Goal: Task Accomplishment & Management: Use online tool/utility

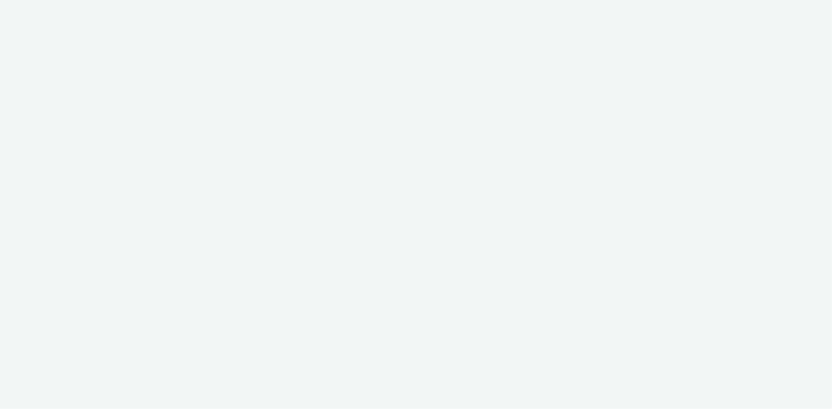
select select "11a7df10-284f-415c-b52a-427acf4c31ae"
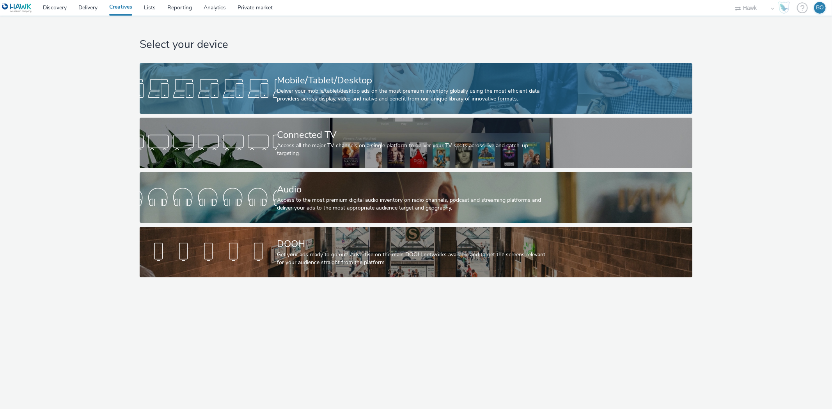
click at [314, 81] on div "Mobile/Tablet/Desktop" at bounding box center [414, 81] width 275 height 14
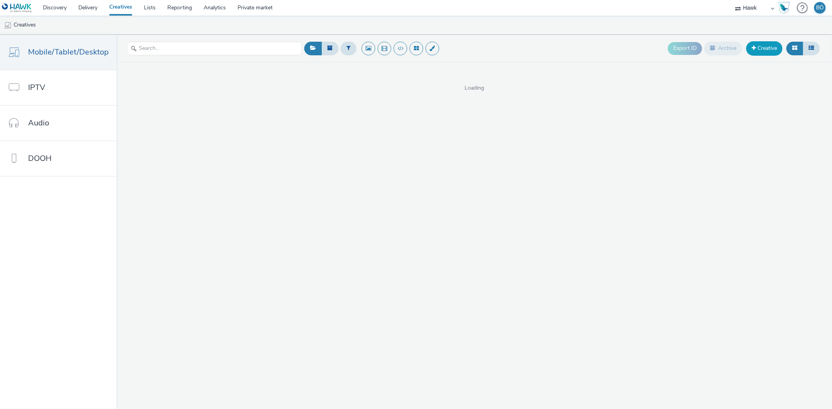
click at [768, 44] on link "Creative" at bounding box center [764, 48] width 36 height 14
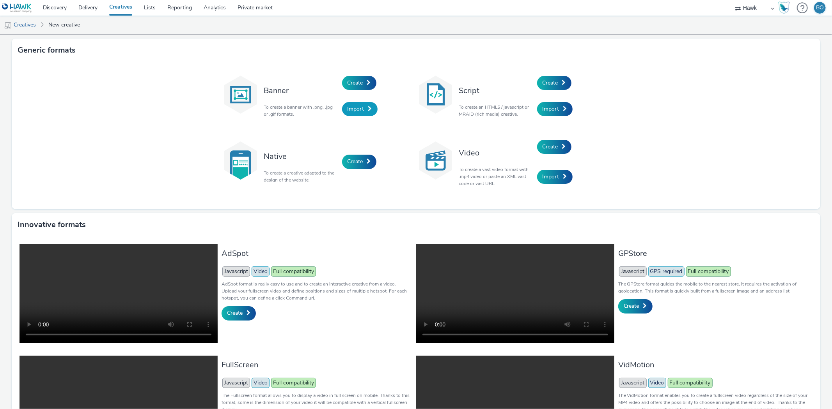
click at [360, 108] on span "Import" at bounding box center [355, 108] width 17 height 7
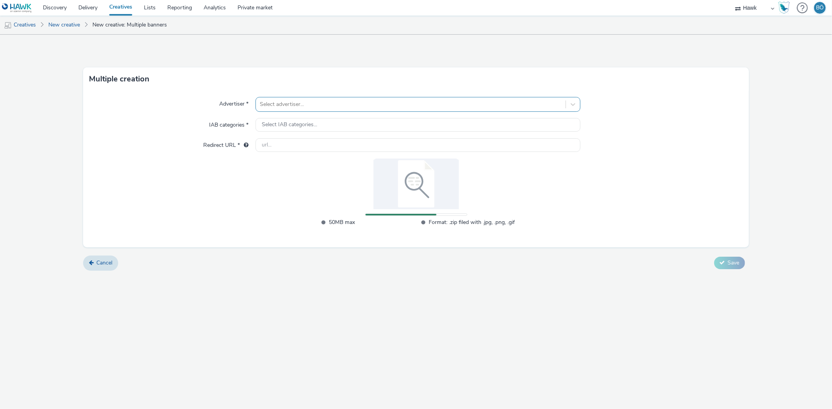
click at [298, 107] on div at bounding box center [410, 104] width 301 height 9
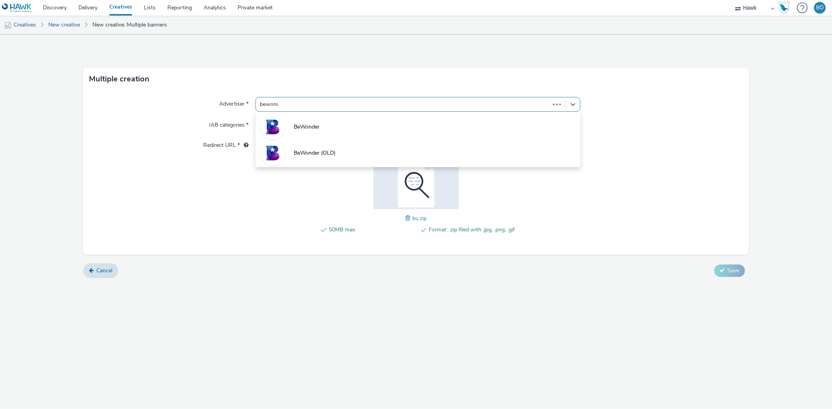
type input "bewonder"
click at [326, 128] on li "BeWonder" at bounding box center [417, 126] width 324 height 26
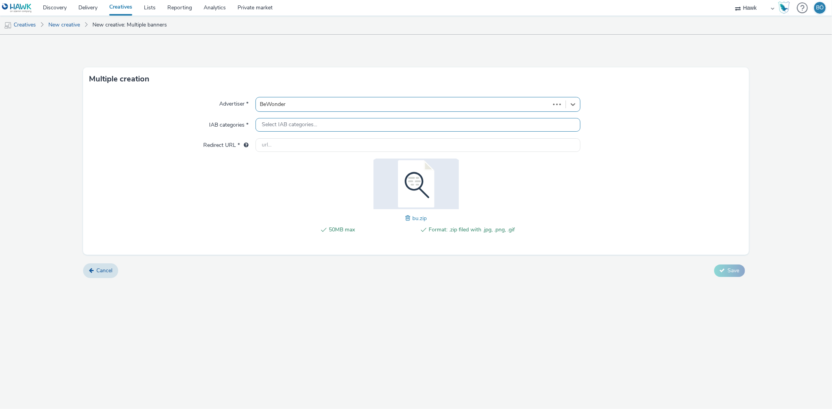
type input "[URL][DOMAIN_NAME]"
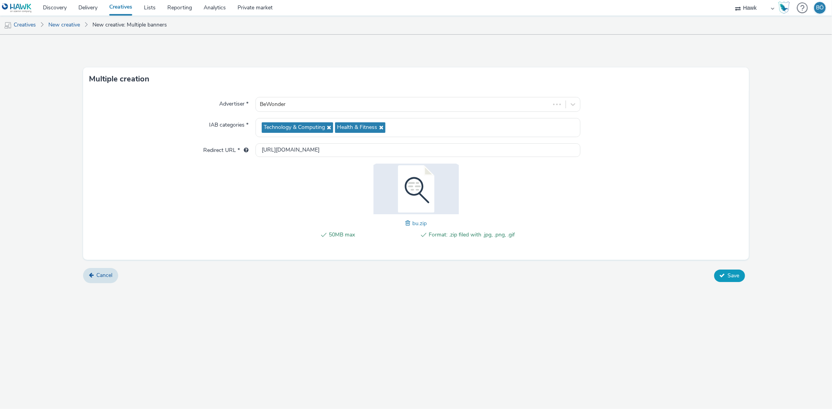
click at [728, 277] on span "Save" at bounding box center [734, 275] width 12 height 7
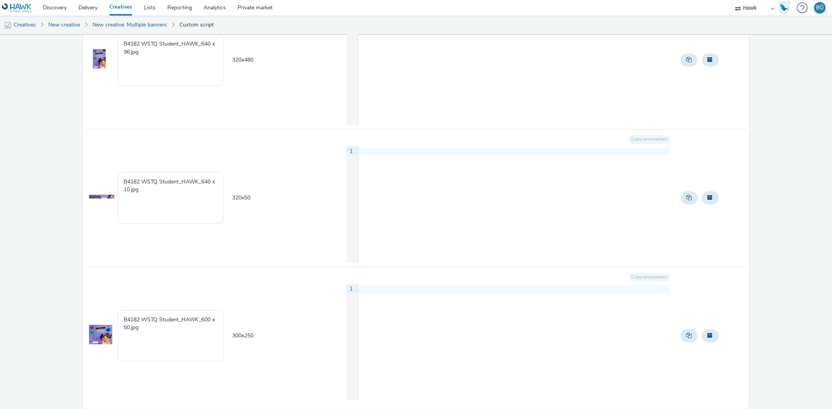
scroll to position [439, 0]
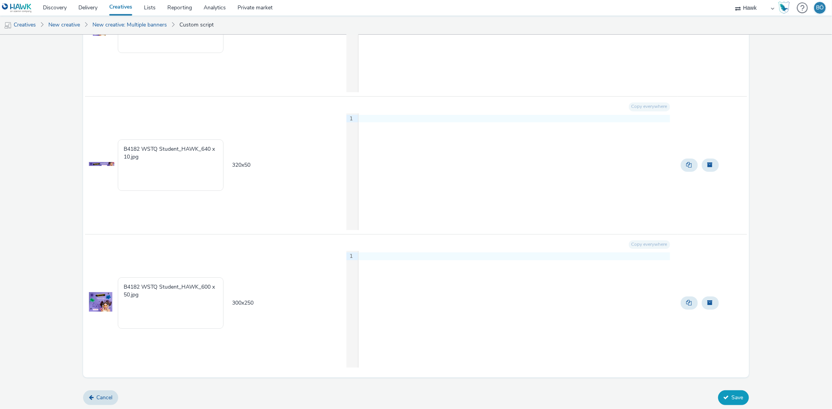
click at [725, 393] on button "Save" at bounding box center [733, 398] width 31 height 15
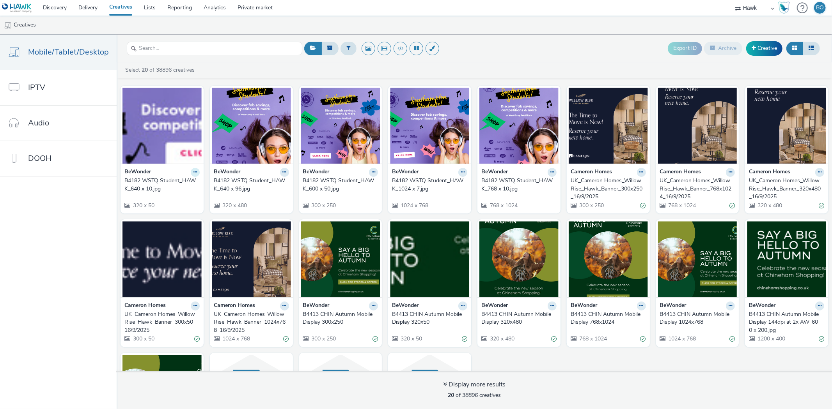
click at [191, 174] on button at bounding box center [195, 172] width 9 height 9
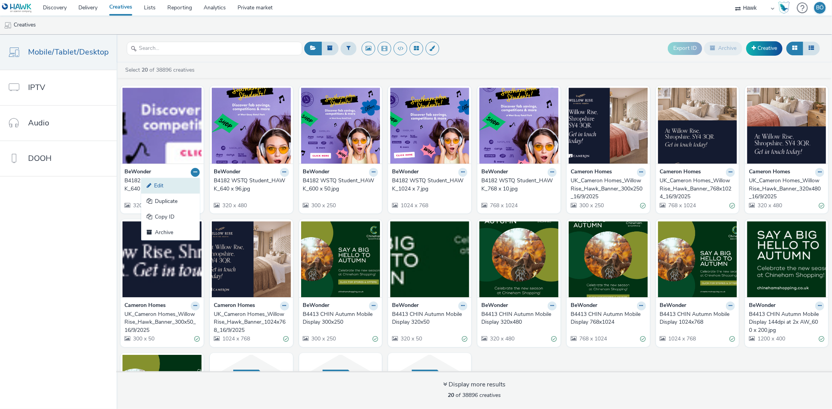
click at [190, 185] on link "Edit" at bounding box center [170, 186] width 58 height 16
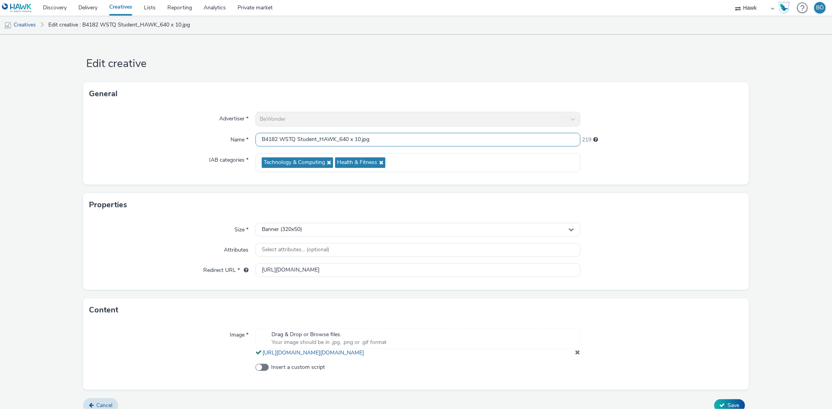
drag, startPoint x: 376, startPoint y: 141, endPoint x: 345, endPoint y: 138, distance: 31.7
click at [345, 138] on input "B4182 WSTQ Student_HAWK_640 x 10.jpg" at bounding box center [417, 140] width 324 height 14
drag, startPoint x: 337, startPoint y: 140, endPoint x: 407, endPoint y: 133, distance: 70.1
click at [407, 133] on input "B4182 WSTQ Student_HAWK_640 x 10.jpg" at bounding box center [417, 140] width 324 height 14
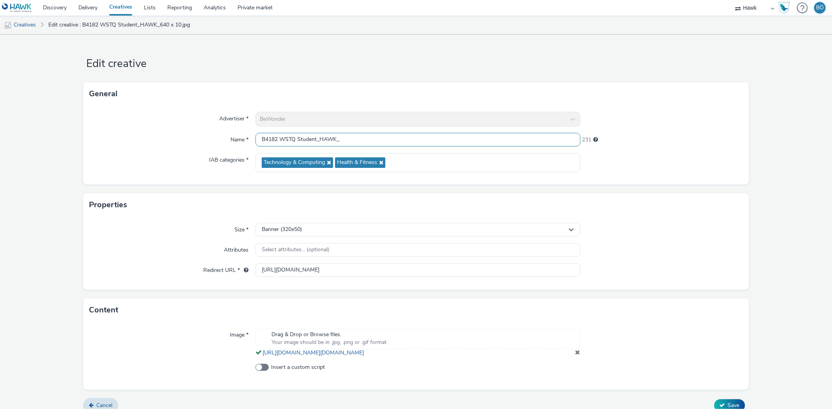
click at [354, 139] on input "B4182 WSTQ Student_HAWK_" at bounding box center [417, 140] width 324 height 14
drag, startPoint x: 339, startPoint y: 138, endPoint x: 410, endPoint y: 129, distance: 71.1
click at [410, 129] on div "Advertiser * BeWonder Name * B4182 WSTQ Student_HAWK_320x50_17.09.2025 214 IAB …" at bounding box center [415, 145] width 665 height 79
type input "B4182 WSTQ Student_HAWK_320x50_17.09.2025"
click at [790, 182] on form "Edit creative General Advertiser * BeWonder Name * B4182 WSTQ Student_HAWK_320x…" at bounding box center [416, 227] width 832 height 384
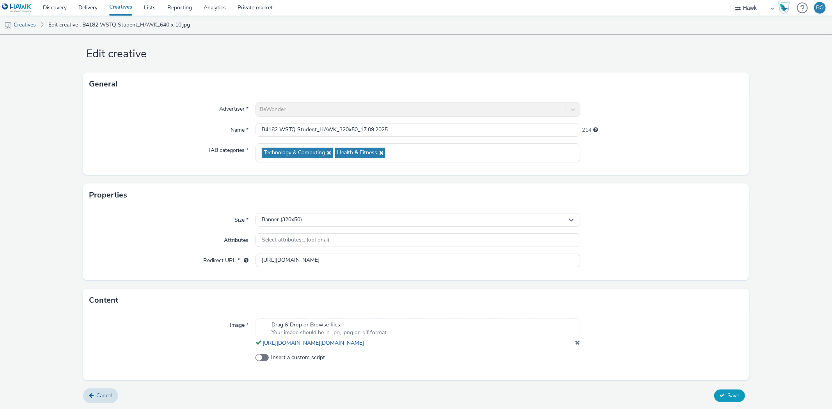
scroll to position [18, 0]
click at [720, 395] on button "Save" at bounding box center [729, 396] width 31 height 12
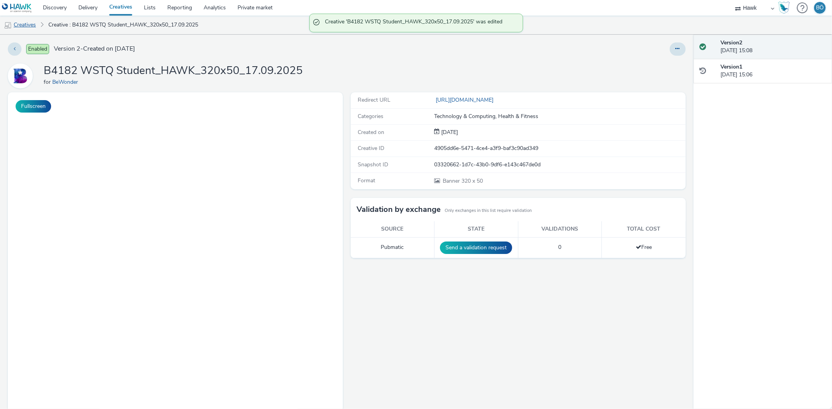
click at [37, 29] on link "Creatives" at bounding box center [20, 25] width 40 height 19
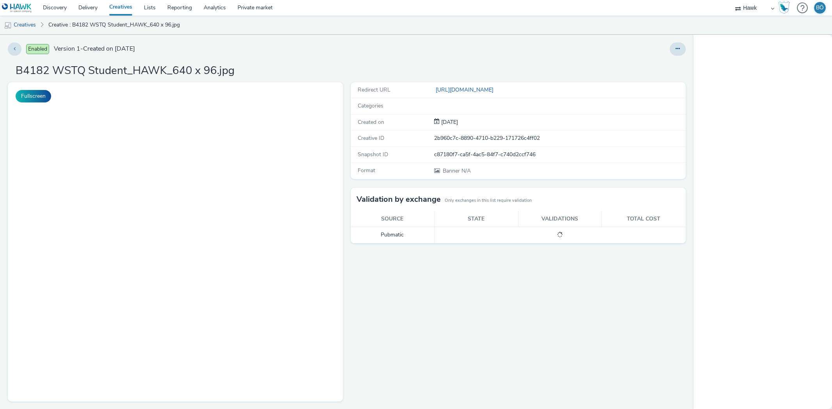
select select "11a7df10-284f-415c-b52a-427acf4c31ae"
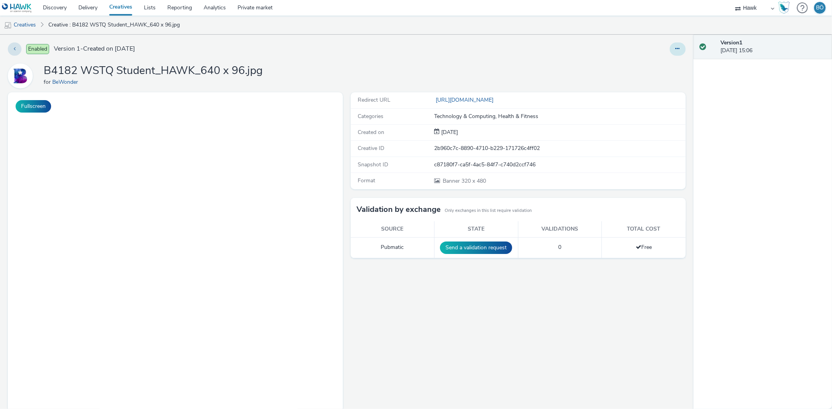
click at [675, 44] on button at bounding box center [677, 49] width 16 height 13
click at [668, 60] on link "Edit" at bounding box center [656, 65] width 58 height 16
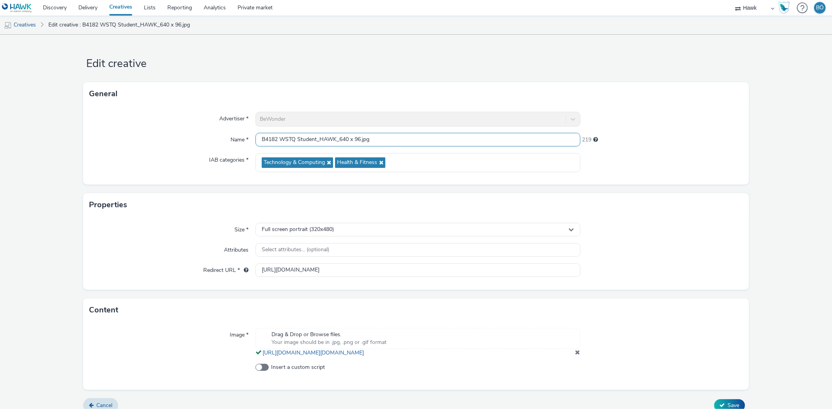
drag, startPoint x: 341, startPoint y: 136, endPoint x: 402, endPoint y: 131, distance: 61.0
click at [402, 131] on div "Advertiser * BeWonder Name * B4182 WSTQ Student_HAWK_640 x 96.jpg 219 IAB categ…" at bounding box center [415, 145] width 665 height 79
paste input "320x50_17.09.2025"
click at [357, 139] on input "B4182 WSTQ Student_HAWK_320x50_17.09.2025" at bounding box center [417, 140] width 324 height 14
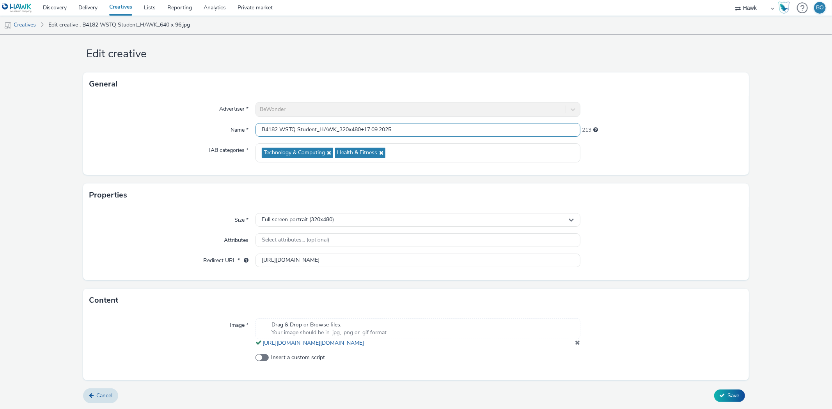
scroll to position [18, 0]
type input "B4182 WSTQ Student_HAWK_320x480_17.09.2025"
click at [728, 398] on span "Save" at bounding box center [734, 395] width 12 height 7
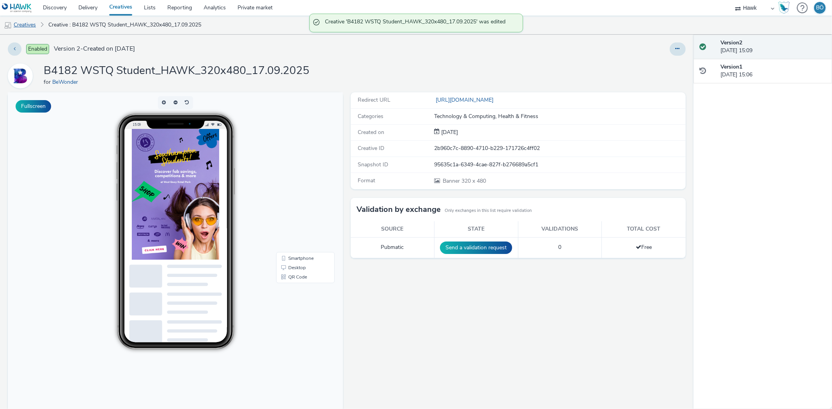
click at [34, 25] on link "Creatives" at bounding box center [20, 25] width 40 height 19
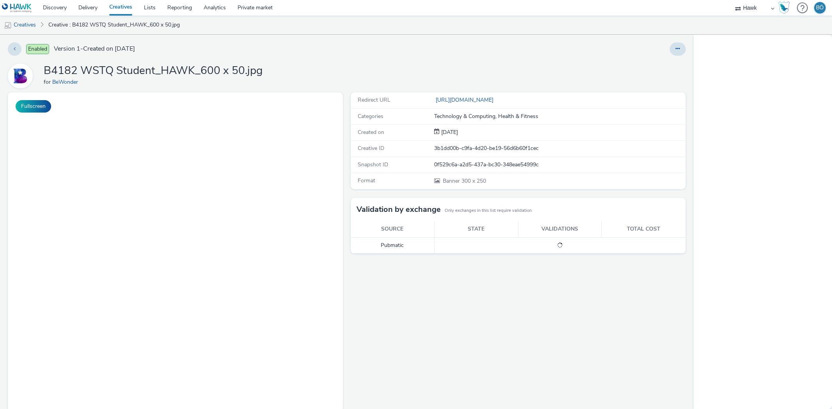
select select "11a7df10-284f-415c-b52a-427acf4c31ae"
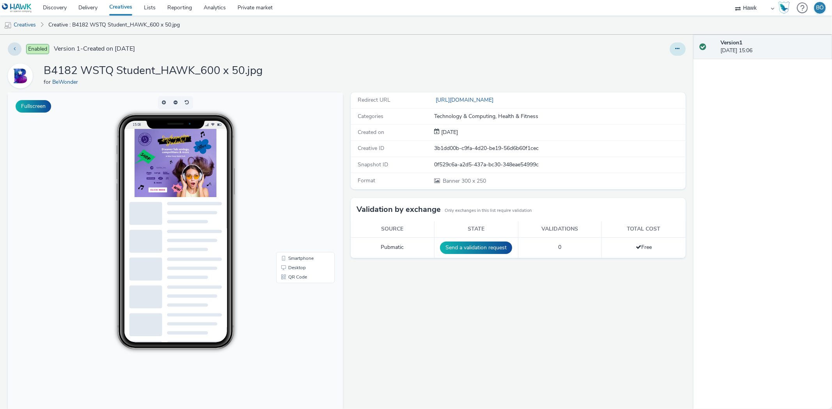
click at [675, 51] on icon at bounding box center [677, 48] width 4 height 5
click at [665, 62] on link "Edit" at bounding box center [656, 65] width 58 height 16
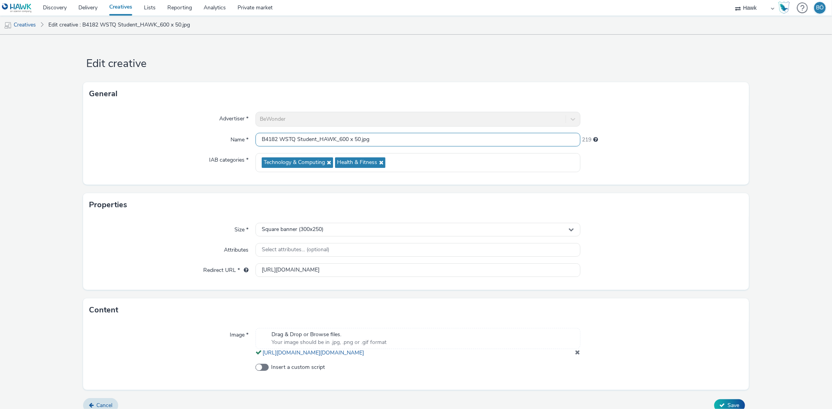
drag, startPoint x: 340, startPoint y: 138, endPoint x: 387, endPoint y: 135, distance: 46.9
click at [387, 135] on input "B4182 WSTQ Student_HAWK_600 x 50.jpg" at bounding box center [417, 140] width 324 height 14
click at [348, 139] on input "B4182 WSTQ Student_HAWK_600 x 50.jpg" at bounding box center [417, 140] width 324 height 14
drag, startPoint x: 338, startPoint y: 140, endPoint x: 393, endPoint y: 138, distance: 54.6
click at [393, 138] on input "B4182 WSTQ Student_HAWK_600 x 50.jpg" at bounding box center [417, 140] width 324 height 14
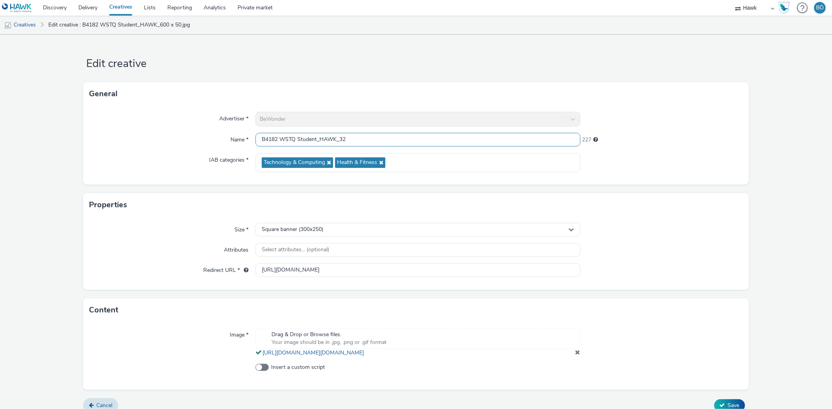
click at [395, 138] on input "B4182 WSTQ Student_HAWK_32" at bounding box center [417, 140] width 324 height 14
paste input "320x50_17.09.2025"
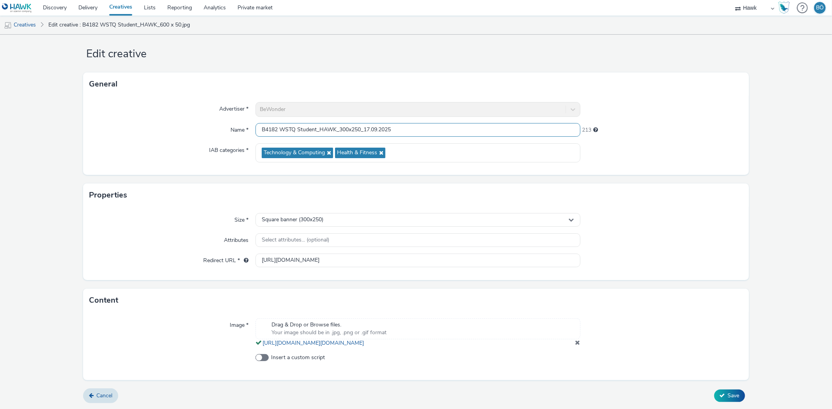
scroll to position [18, 0]
type input "B4182 WSTQ Student_HAWK_300x250_17.09.2025"
click at [730, 398] on span "Save" at bounding box center [734, 395] width 12 height 7
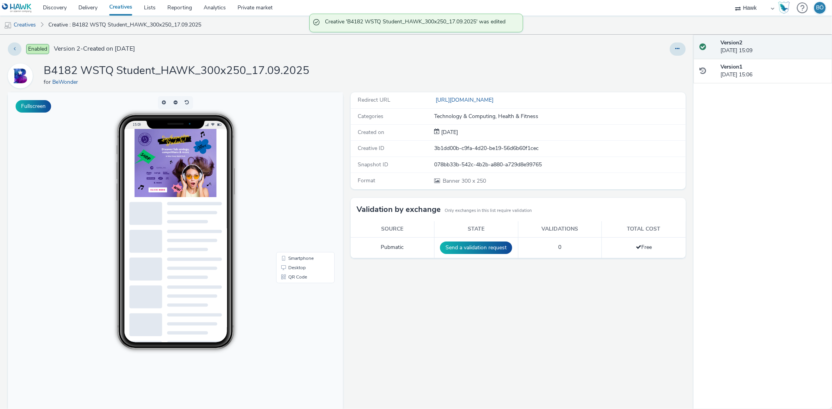
drag, startPoint x: 29, startPoint y: 23, endPoint x: 43, endPoint y: 26, distance: 14.7
click at [29, 23] on link "Creatives" at bounding box center [20, 25] width 40 height 19
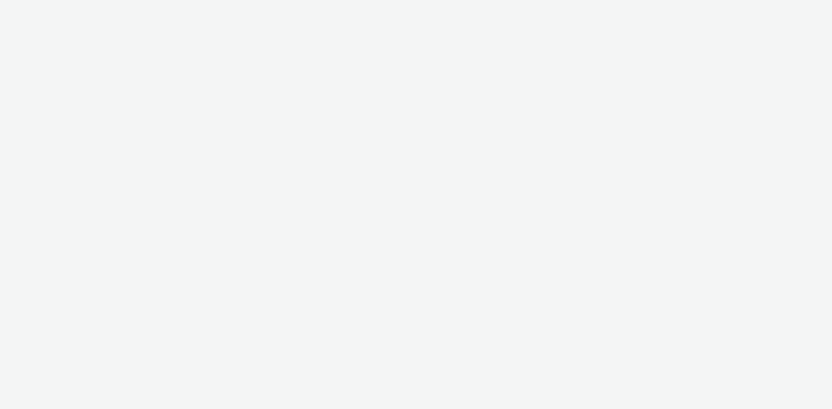
select select "11a7df10-284f-415c-b52a-427acf4c31ae"
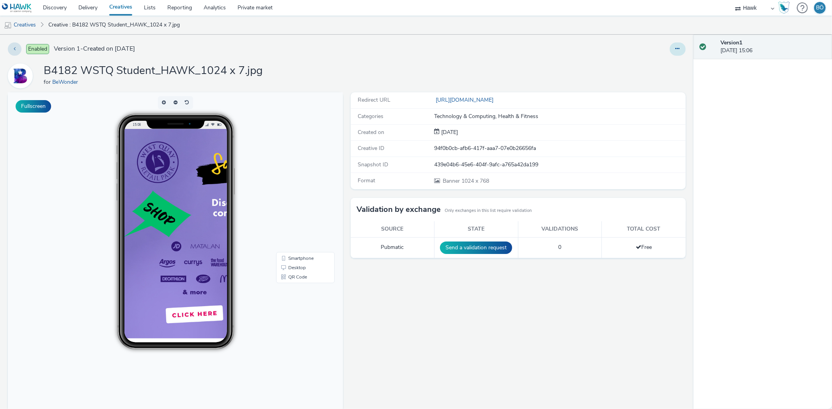
click at [675, 51] on icon at bounding box center [677, 48] width 4 height 5
click at [661, 60] on link "Edit" at bounding box center [656, 65] width 58 height 16
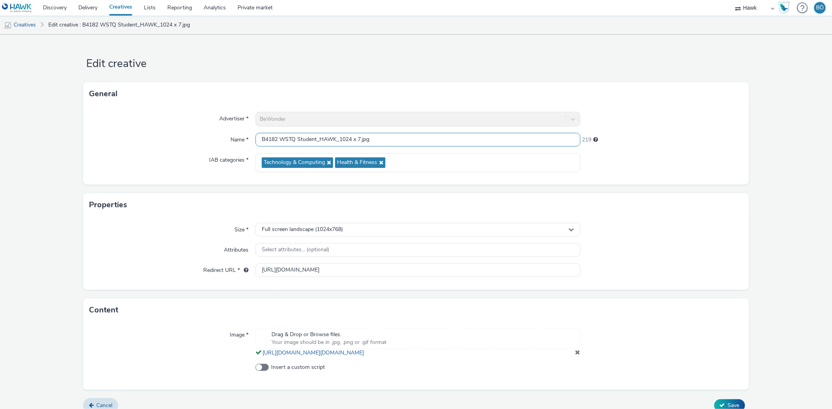
click at [361, 137] on input "B4182 WSTQ Student_HAWK_1024 x 7.jpg" at bounding box center [417, 140] width 324 height 14
drag, startPoint x: 339, startPoint y: 136, endPoint x: 443, endPoint y: 140, distance: 103.8
click at [442, 140] on input "B4182 WSTQ Student_HAWK_1024 x 7.jpg" at bounding box center [417, 140] width 324 height 14
paste input "320x50_17.09.2025"
drag, startPoint x: 356, startPoint y: 136, endPoint x: 340, endPoint y: 135, distance: 16.4
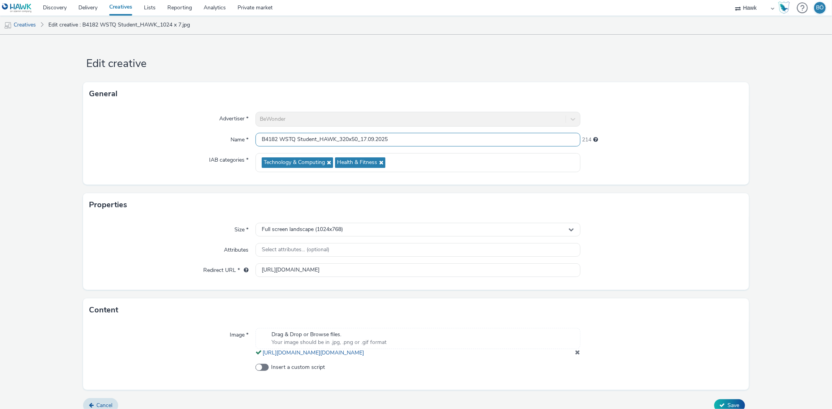
click at [340, 135] on input "B4182 WSTQ Student_HAWK_320x50_17.09.2025" at bounding box center [417, 140] width 324 height 14
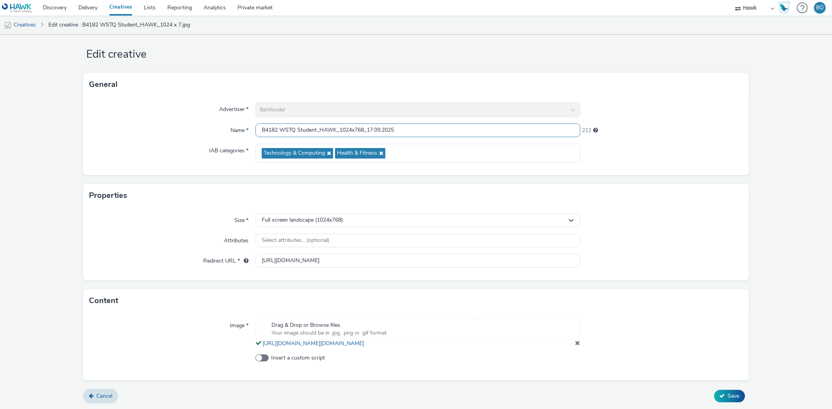
scroll to position [18, 0]
type input "B4182 WSTQ Student_HAWK_1024x768_17.09.2025"
click at [721, 390] on button "Save" at bounding box center [729, 396] width 31 height 12
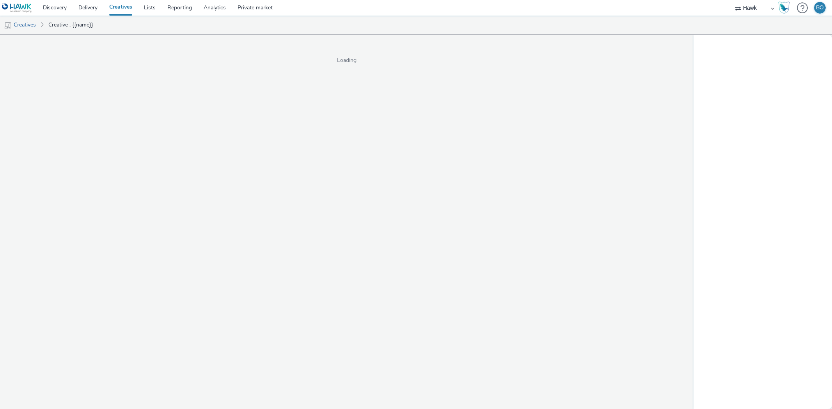
select select "11a7df10-284f-415c-b52a-427acf4c31ae"
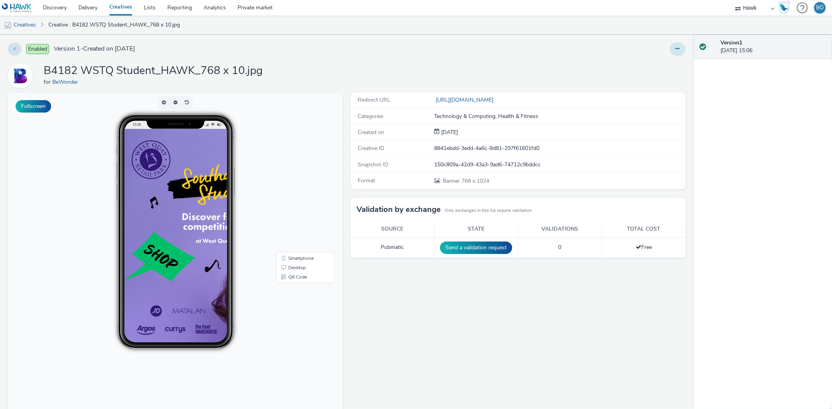
click at [669, 43] on button at bounding box center [677, 49] width 16 height 13
click at [669, 54] on button at bounding box center [677, 49] width 16 height 13
click at [675, 46] on button at bounding box center [677, 49] width 16 height 13
click at [659, 61] on link "Edit" at bounding box center [656, 65] width 58 height 16
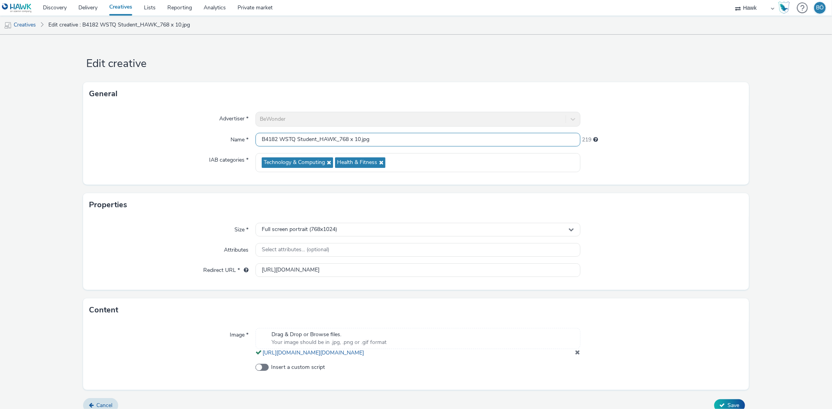
drag, startPoint x: 359, startPoint y: 138, endPoint x: 340, endPoint y: 135, distance: 18.9
click at [340, 136] on input "B4182 WSTQ Student_HAWK_768 x 10.jpg" at bounding box center [417, 140] width 324 height 14
click at [335, 141] on input "B4182 WSTQ Student_HAWK_768 x 10.jpg" at bounding box center [417, 140] width 324 height 14
drag, startPoint x: 338, startPoint y: 139, endPoint x: 482, endPoint y: 125, distance: 145.4
click at [482, 125] on div "Advertiser * BeWonder Name * B4182 WSTQ Student_HAWK_768 x 10.jpg 219 IAB categ…" at bounding box center [415, 145] width 665 height 79
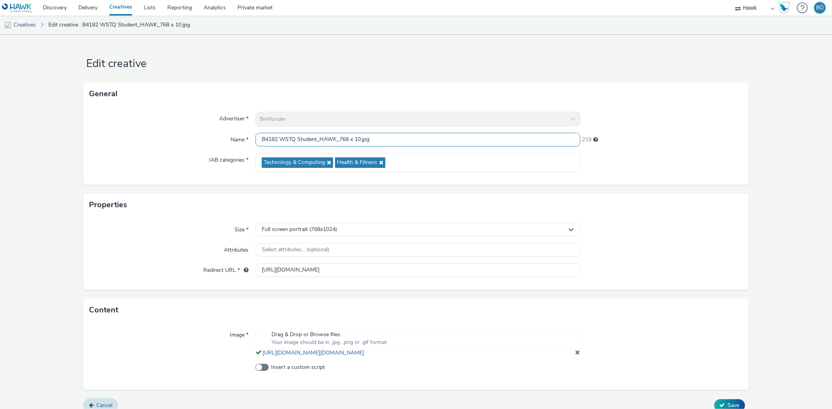
paste input "320x50_17.09.2025"
drag, startPoint x: 357, startPoint y: 138, endPoint x: 338, endPoint y: 136, distance: 18.4
click at [338, 136] on input "B4182 WSTQ Student_HAWK_320x50_17.09.2025" at bounding box center [417, 140] width 324 height 14
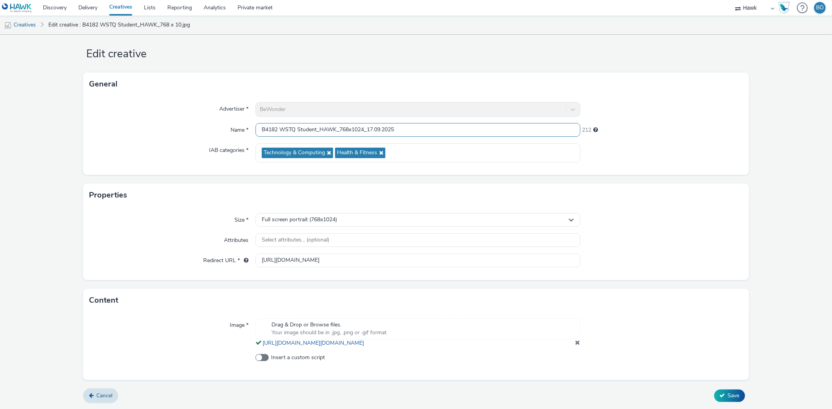
scroll to position [18, 0]
type input "B4182 WSTQ Student_HAWK_768x1024_17.09.2025"
click at [728, 397] on span "Save" at bounding box center [734, 395] width 12 height 7
